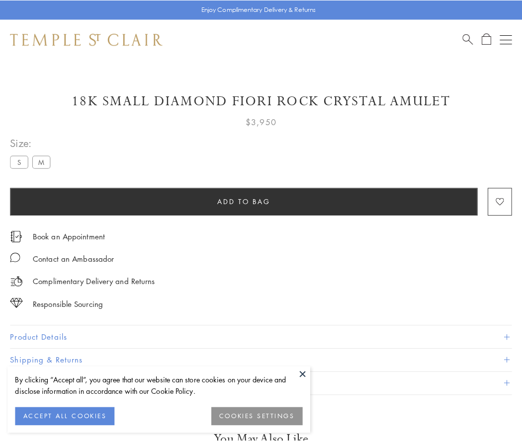
scroll to position [50, 0]
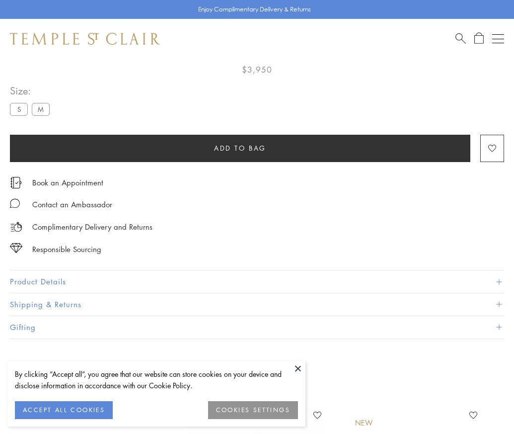
click at [240, 148] on span "Add to bag" at bounding box center [240, 148] width 52 height 11
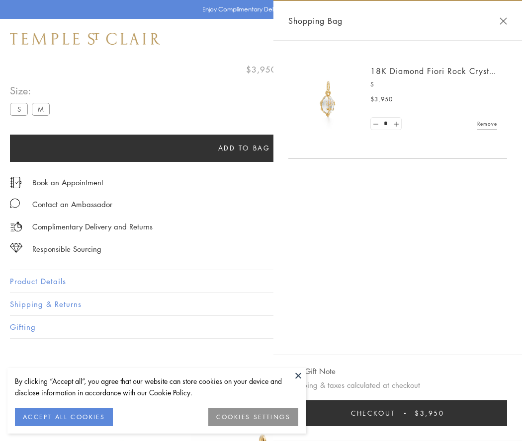
click at [400, 413] on button "Checkout $3,950" at bounding box center [397, 413] width 219 height 26
